Goal: Task Accomplishment & Management: Use online tool/utility

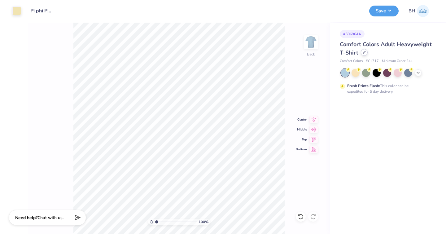
click at [365, 53] on div at bounding box center [364, 52] width 7 height 7
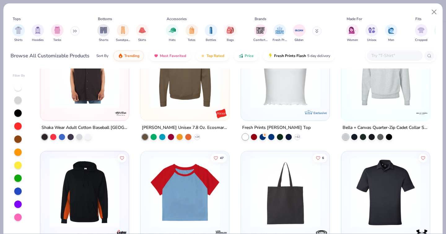
scroll to position [1060, 0]
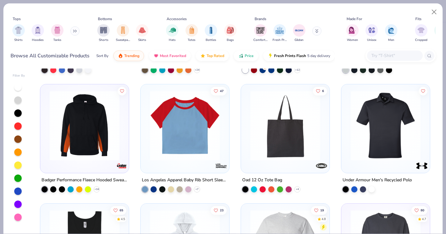
click at [174, 120] on img at bounding box center [185, 125] width 76 height 70
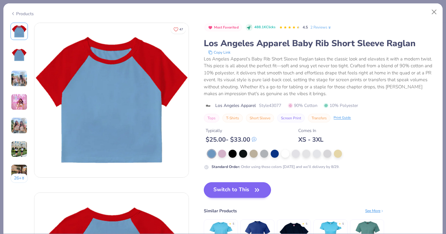
click at [204, 182] on button "Switch to This" at bounding box center [237, 189] width 67 height 15
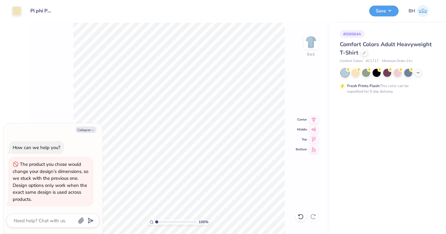
type textarea "x"
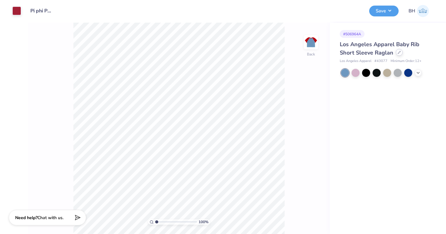
click at [398, 54] on div at bounding box center [399, 52] width 7 height 7
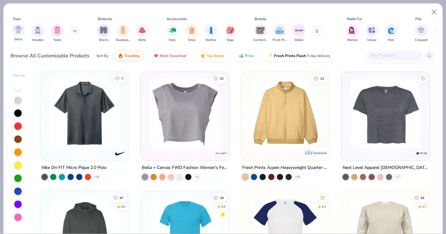
click at [16, 31] on div "Shirts" at bounding box center [18, 33] width 12 height 18
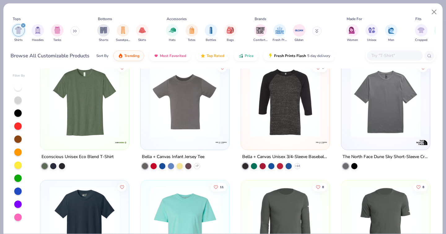
scroll to position [1122, 0]
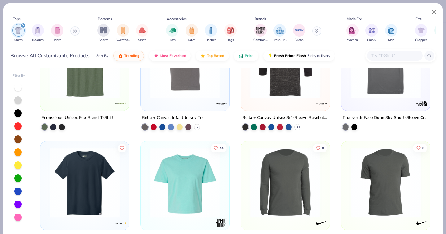
click at [377, 52] on input "text" at bounding box center [395, 55] width 48 height 7
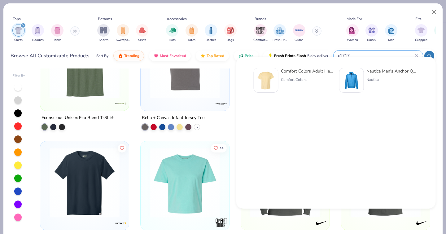
type input "c1717"
click at [285, 73] on div "Comfort Colors Adult Heavyweight T-Shirt" at bounding box center [307, 71] width 52 height 7
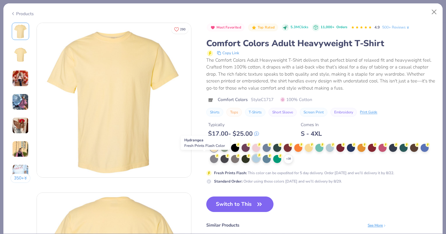
click at [252, 160] on div at bounding box center [256, 158] width 8 height 8
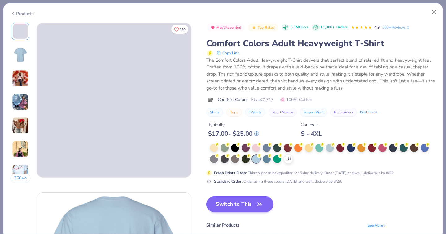
click at [206, 204] on button "Switch to This" at bounding box center [239, 203] width 67 height 15
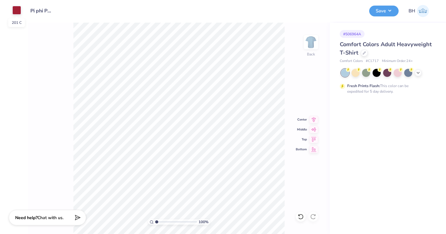
click at [19, 10] on div at bounding box center [16, 10] width 9 height 9
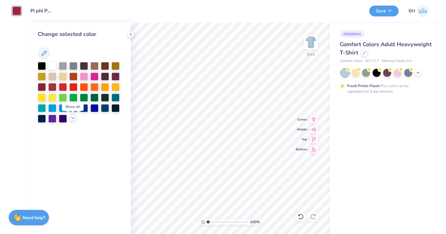
click at [74, 118] on icon at bounding box center [72, 117] width 5 height 5
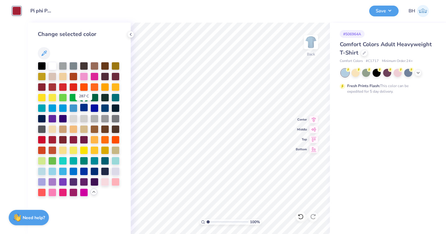
click at [83, 109] on div at bounding box center [84, 107] width 8 height 8
click at [387, 9] on button "Save" at bounding box center [383, 10] width 29 height 11
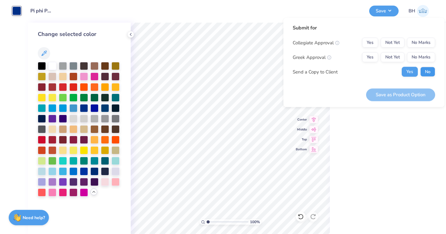
click at [425, 72] on button "No" at bounding box center [427, 72] width 15 height 10
click at [420, 43] on button "No Marks" at bounding box center [421, 43] width 28 height 10
click at [380, 58] on div "Yes Not Yet No Marks" at bounding box center [398, 57] width 73 height 10
click at [374, 58] on button "Yes" at bounding box center [370, 57] width 16 height 10
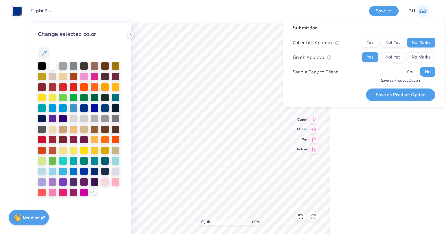
click at [385, 93] on button "Save as Product Option" at bounding box center [400, 94] width 69 height 13
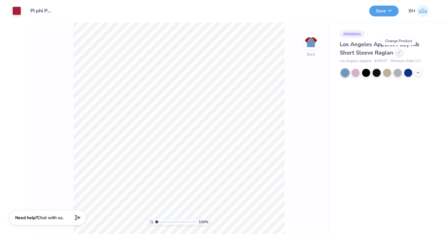
click at [399, 53] on icon at bounding box center [399, 52] width 3 height 3
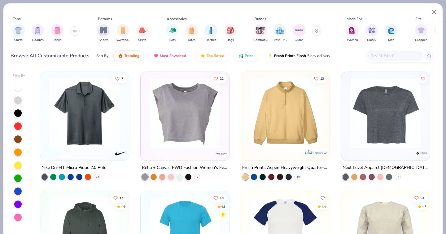
click at [162, 24] on div "Tops Shirts Hoodies Tanks Bottoms Shorts Sweatpants Skirts Accessories Hats Tot…" at bounding box center [223, 30] width 425 height 28
click at [169, 26] on img "filter for Hats" at bounding box center [172, 29] width 7 height 7
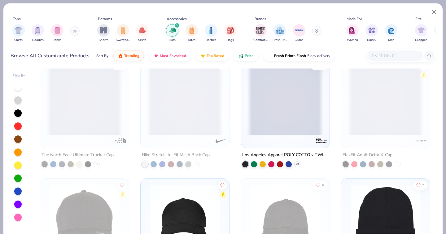
scroll to position [487, 0]
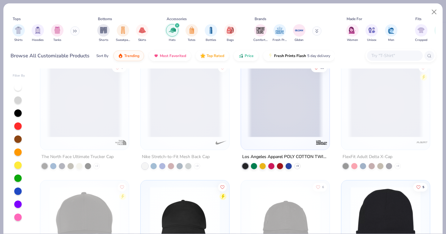
click at [272, 86] on span at bounding box center [285, 102] width 76 height 70
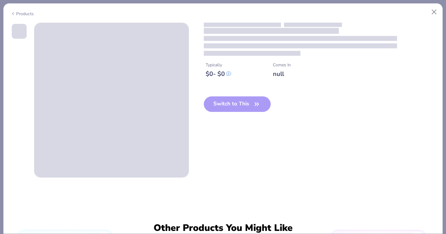
click at [209, 105] on div "Switch to This" at bounding box center [237, 108] width 67 height 25
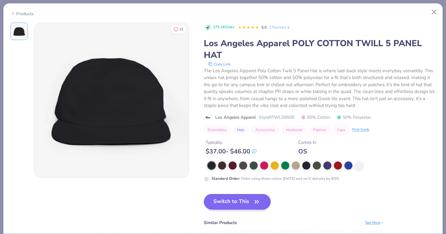
click at [204, 194] on button "Switch to This" at bounding box center [237, 201] width 67 height 15
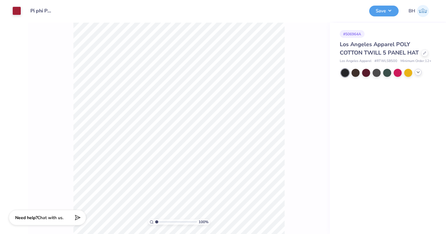
click at [419, 71] on icon at bounding box center [418, 72] width 5 height 5
click at [408, 75] on div at bounding box center [408, 72] width 8 height 8
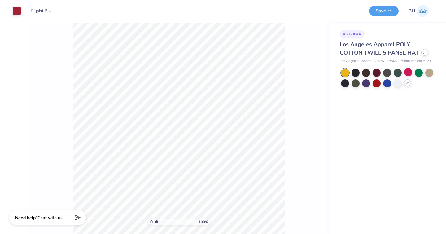
click at [426, 54] on div at bounding box center [424, 52] width 7 height 7
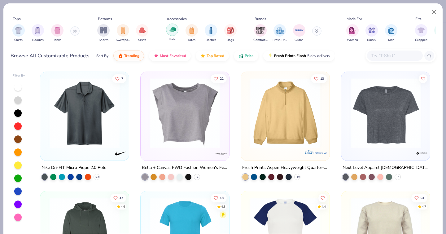
scroll to position [-1, 0]
click at [173, 26] on img "filter for Hats" at bounding box center [172, 29] width 7 height 7
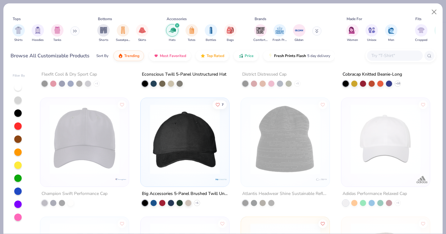
scroll to position [693, 0]
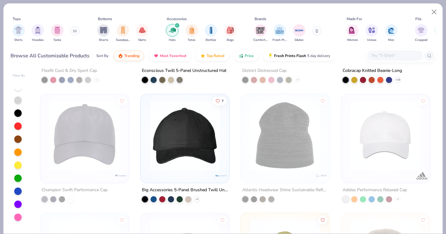
click at [176, 120] on img at bounding box center [185, 135] width 76 height 70
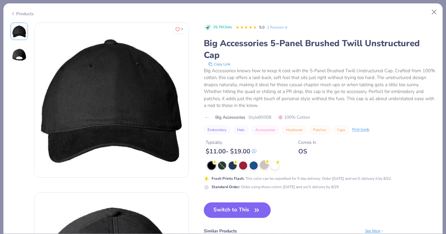
click at [260, 161] on div at bounding box center [264, 165] width 8 height 8
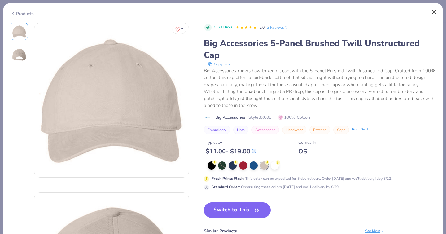
click at [437, 13] on button "Close" at bounding box center [434, 12] width 12 height 12
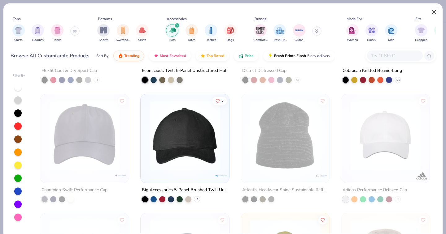
click at [434, 13] on button "Close" at bounding box center [434, 12] width 12 height 12
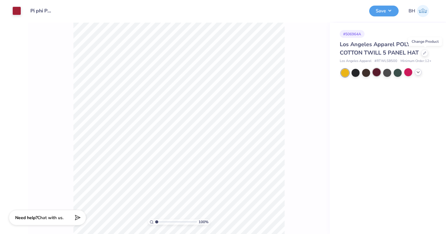
click at [376, 72] on div at bounding box center [376, 72] width 8 height 8
click at [16, 6] on div at bounding box center [16, 10] width 9 height 9
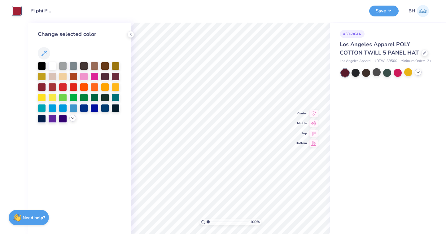
click at [72, 118] on icon at bounding box center [72, 117] width 5 height 5
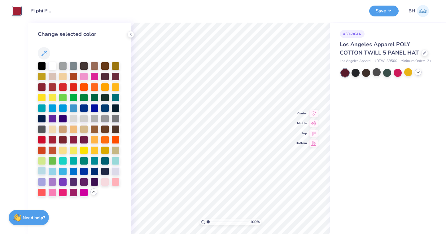
click at [43, 172] on div at bounding box center [42, 171] width 8 height 8
click at [116, 161] on div at bounding box center [115, 160] width 8 height 8
click at [45, 171] on div at bounding box center [42, 171] width 8 height 8
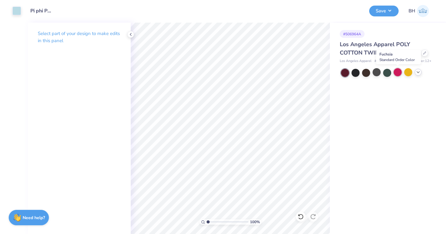
click at [400, 73] on div at bounding box center [398, 72] width 8 height 8
click at [405, 73] on div at bounding box center [408, 72] width 8 height 8
click at [346, 73] on div at bounding box center [345, 73] width 8 height 8
click at [353, 73] on div at bounding box center [355, 72] width 8 height 8
click at [366, 73] on div at bounding box center [366, 72] width 8 height 8
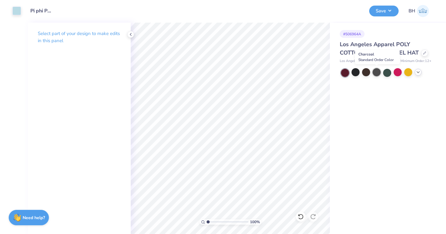
click at [375, 74] on div at bounding box center [376, 72] width 8 height 8
click at [387, 74] on div at bounding box center [387, 72] width 8 height 8
click at [16, 11] on div at bounding box center [16, 10] width 9 height 9
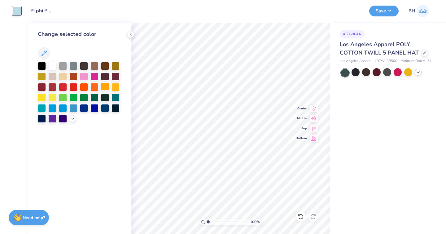
click at [106, 87] on div at bounding box center [105, 86] width 8 height 8
click at [42, 95] on div at bounding box center [42, 97] width 8 height 8
click at [115, 86] on div at bounding box center [115, 86] width 8 height 8
click at [41, 75] on div at bounding box center [42, 76] width 8 height 8
click at [113, 66] on div at bounding box center [115, 65] width 8 height 8
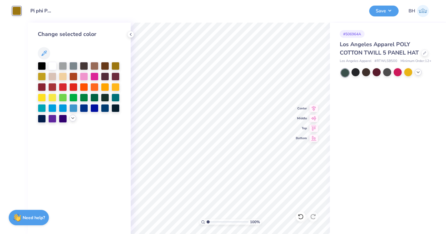
click at [71, 119] on icon at bounding box center [72, 117] width 5 height 5
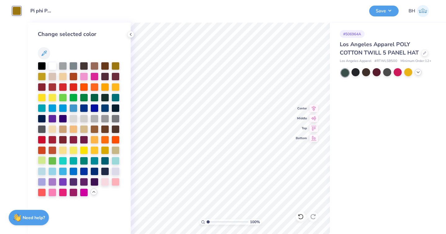
click at [46, 160] on div at bounding box center [42, 160] width 8 height 8
click at [119, 151] on div at bounding box center [115, 150] width 8 height 8
click at [42, 85] on div at bounding box center [42, 86] width 8 height 8
click at [52, 67] on div at bounding box center [52, 65] width 8 height 8
